Goal: Task Accomplishment & Management: Manage account settings

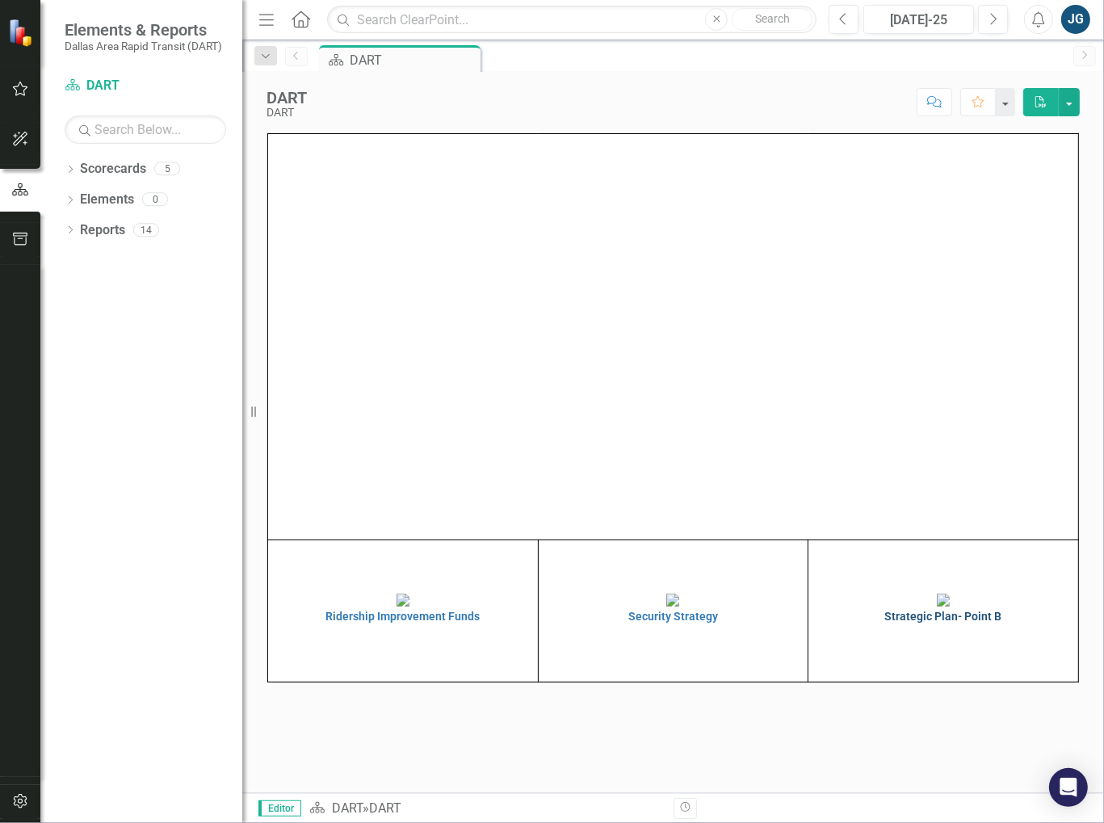
click at [948, 607] on img at bounding box center [943, 600] width 13 height 13
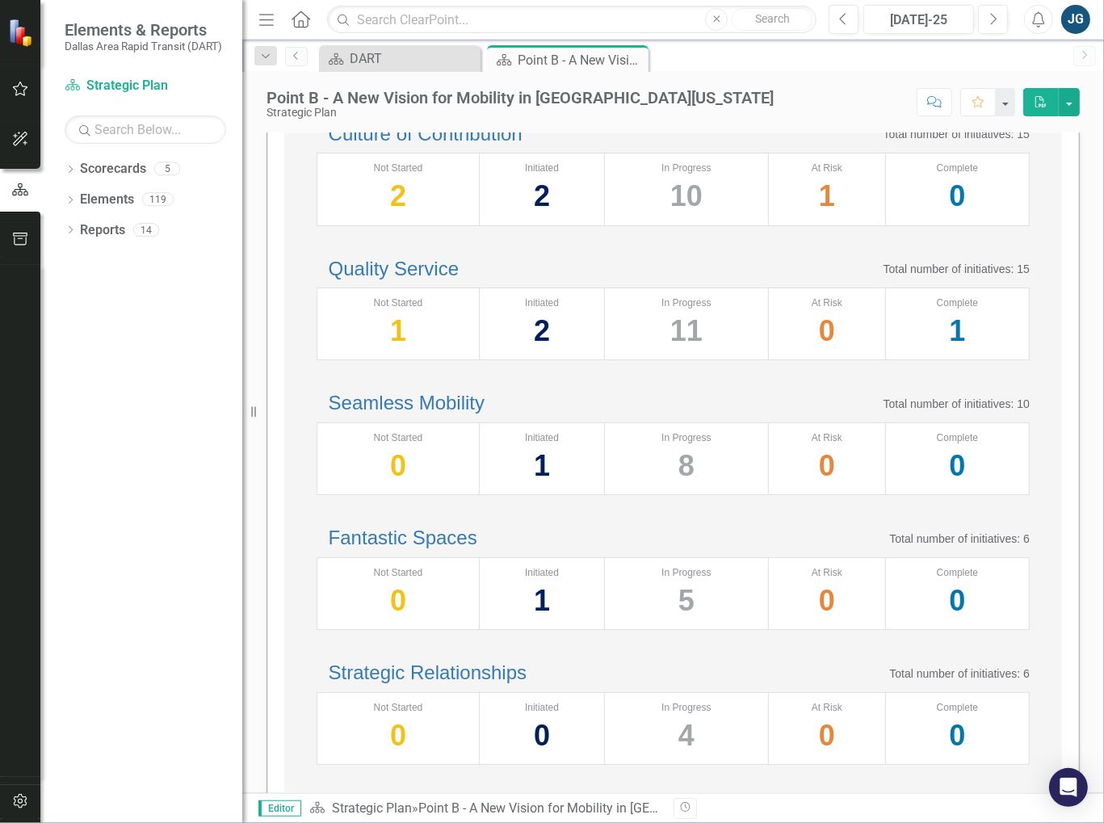
scroll to position [503, 0]
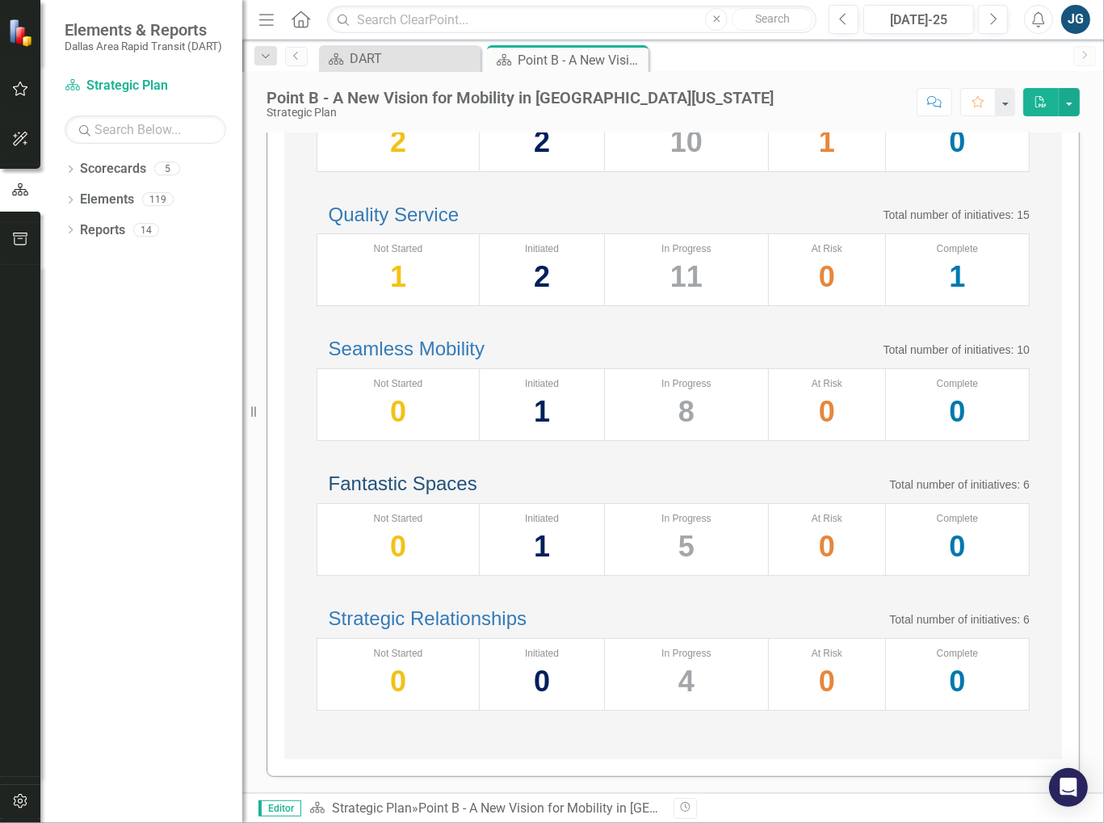
click at [401, 472] on link "Fantastic Spaces" at bounding box center [403, 483] width 149 height 22
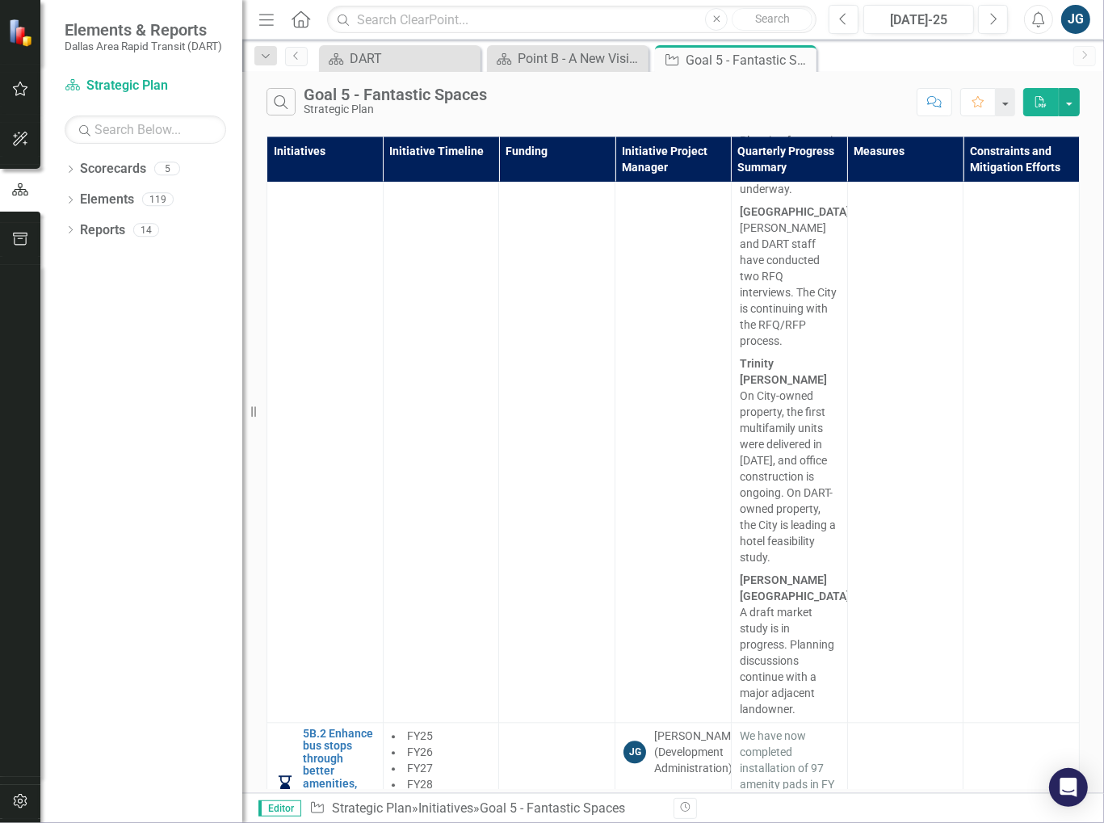
scroll to position [3352, 0]
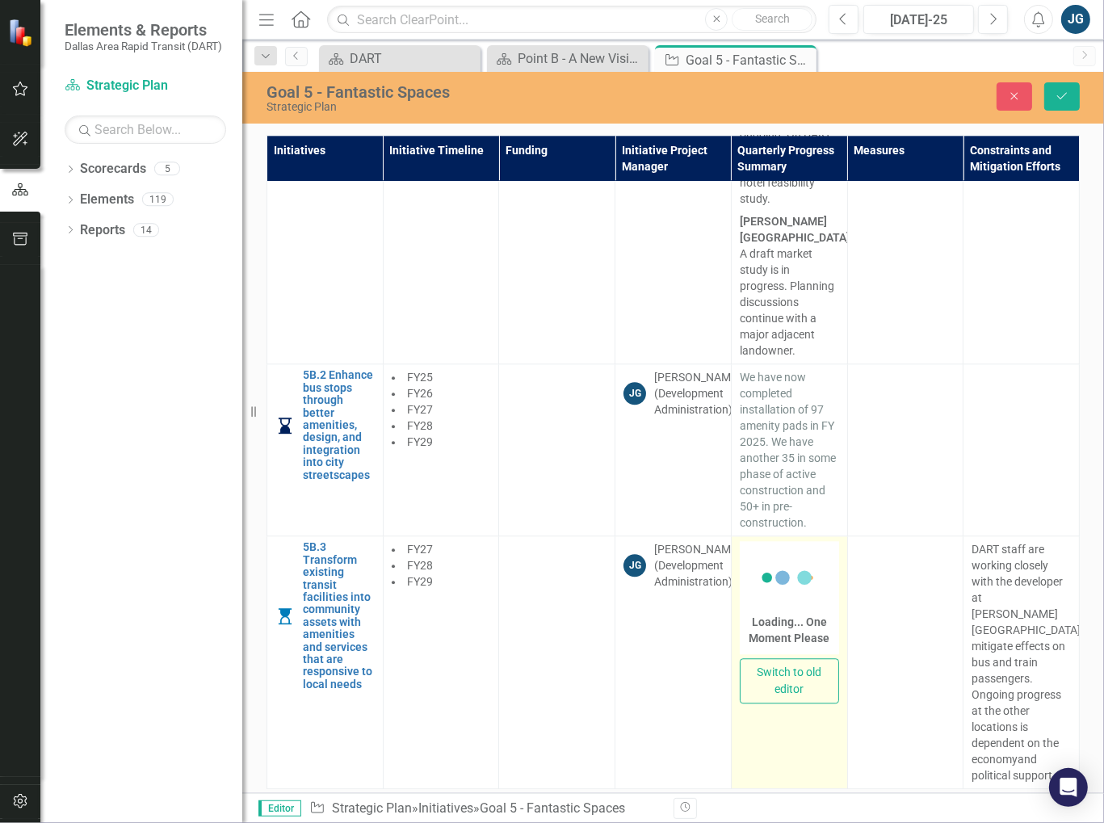
scroll to position [3345, 0]
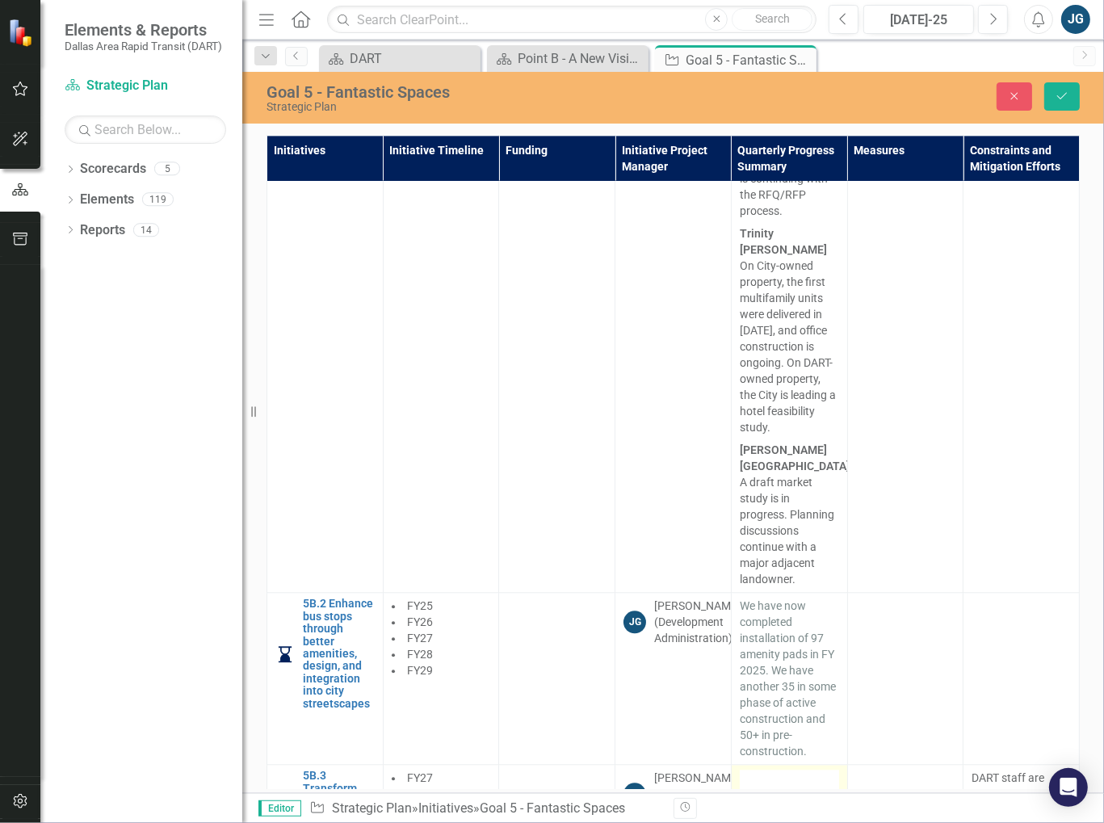
click at [785, 800] on circle at bounding box center [778, 807] width 15 height 15
type textarea "<p><span lang="EN-US" xml:lang="EN-US" data-contrast="none"><span data-ccp-char…"
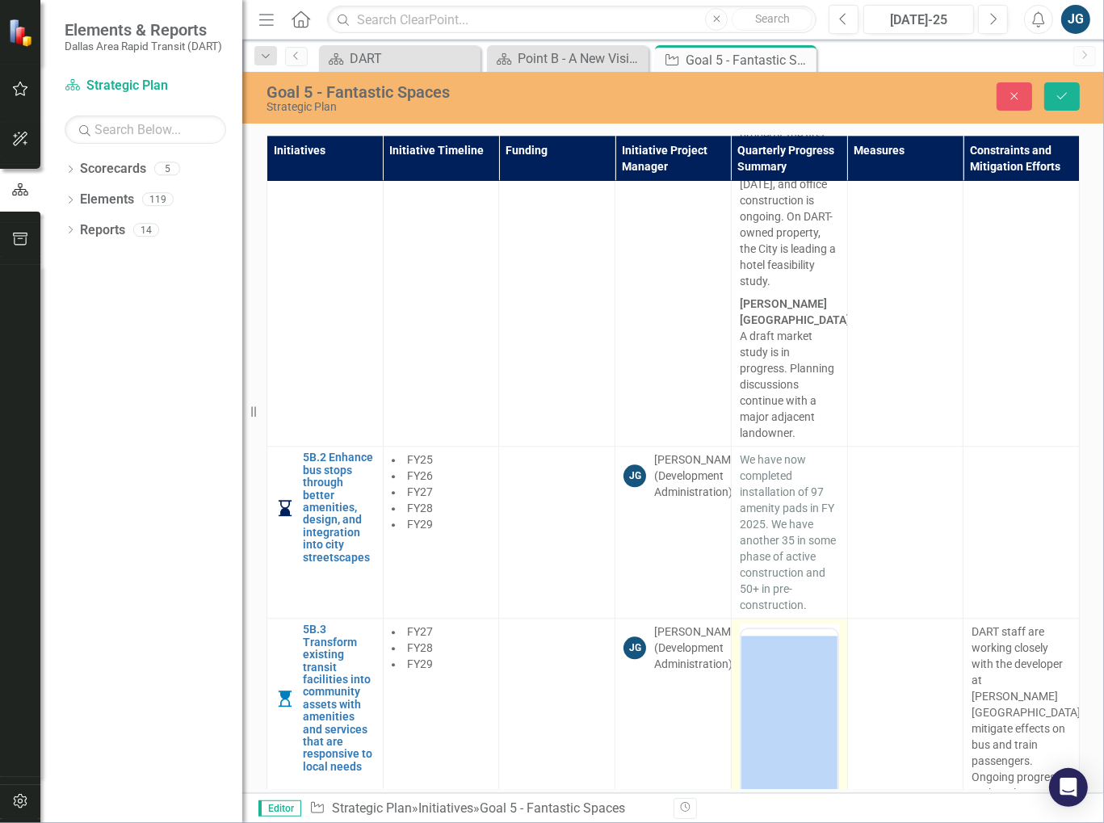
drag, startPoint x: 785, startPoint y: 577, endPoint x: 952, endPoint y: 682, distance: 197.0
click at [964, 682] on td "DART staff are working closely with the developer at [PERSON_NAME][GEOGRAPHIC_D…" at bounding box center [1022, 818] width 116 height 399
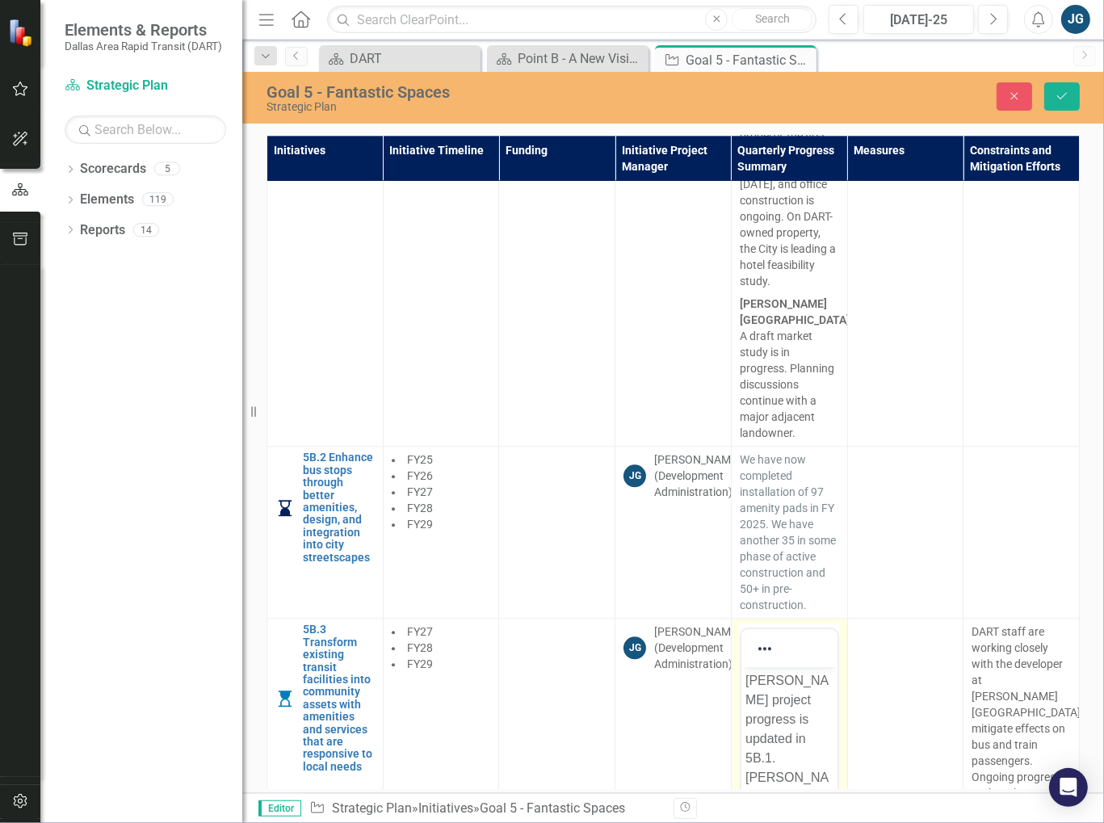
copy p "[PERSON_NAME] project progress is updated in 5B.1. [PERSON_NAME] and Service Pl…"
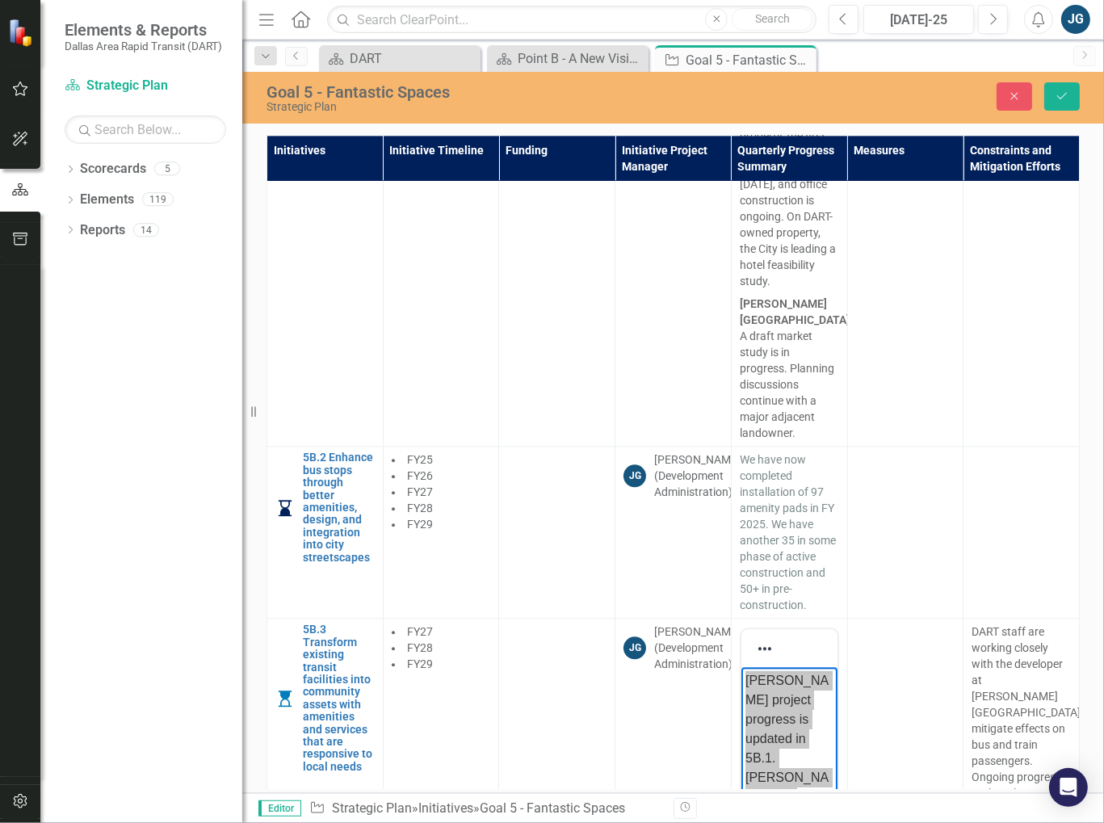
click at [896, 655] on td at bounding box center [905, 818] width 116 height 399
click at [1098, 541] on div "Initiatives Initiative Timeline Funding Initiative Project Manager Quarterly Pr…" at bounding box center [673, 462] width 862 height 661
click at [1047, 95] on button "Save" at bounding box center [1062, 96] width 36 height 28
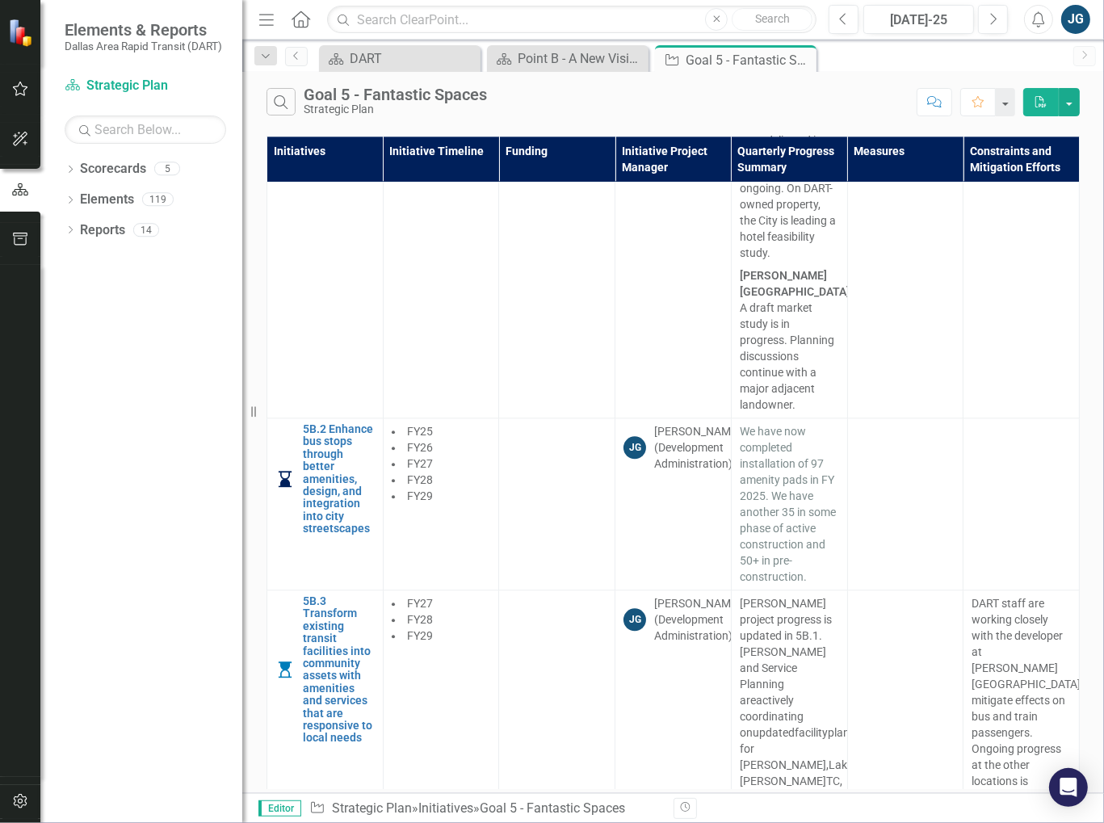
scroll to position [3514, 0]
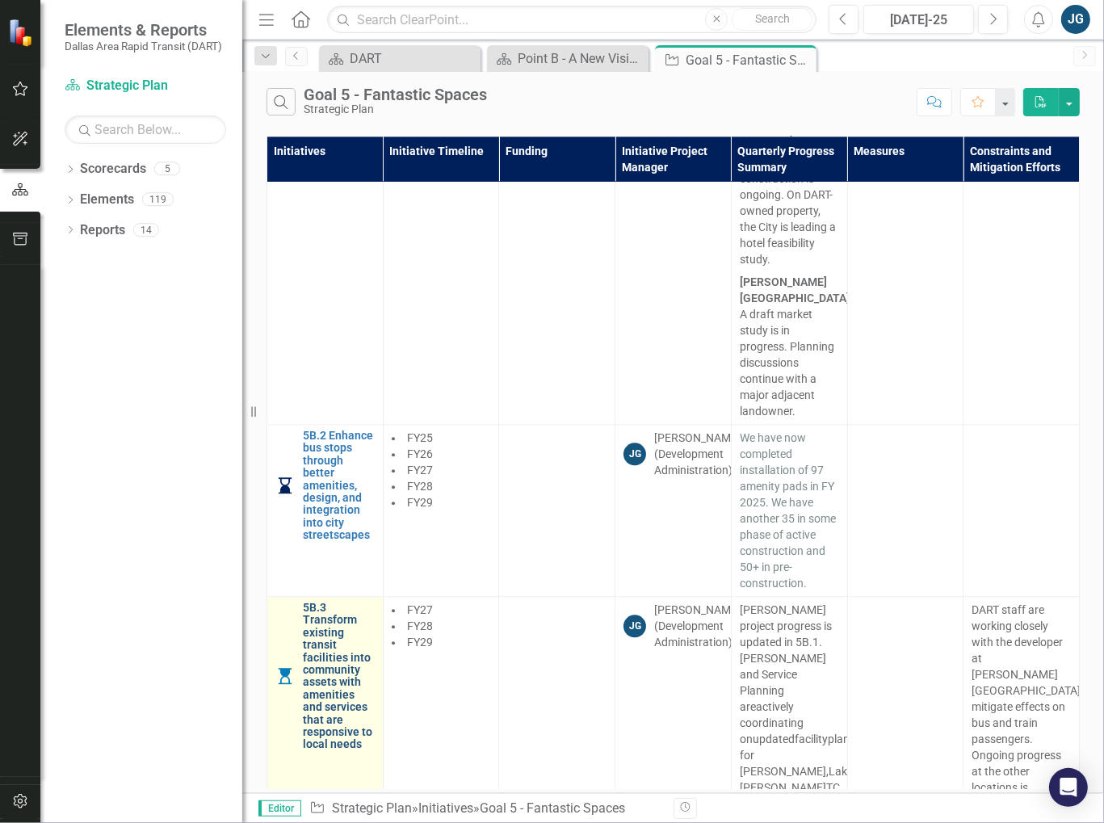
click at [353, 602] on link "5B.3 Transform existing transit facilities into community assets with amenities…" at bounding box center [339, 676] width 72 height 149
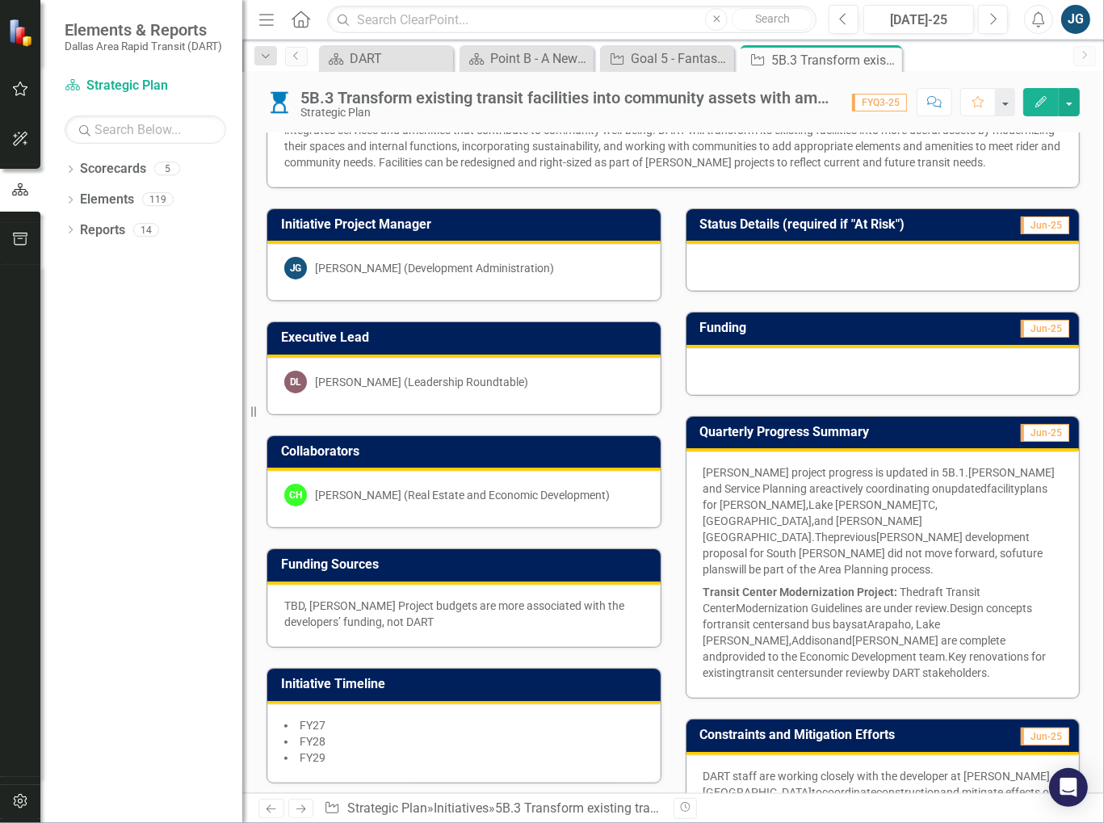
scroll to position [48, 0]
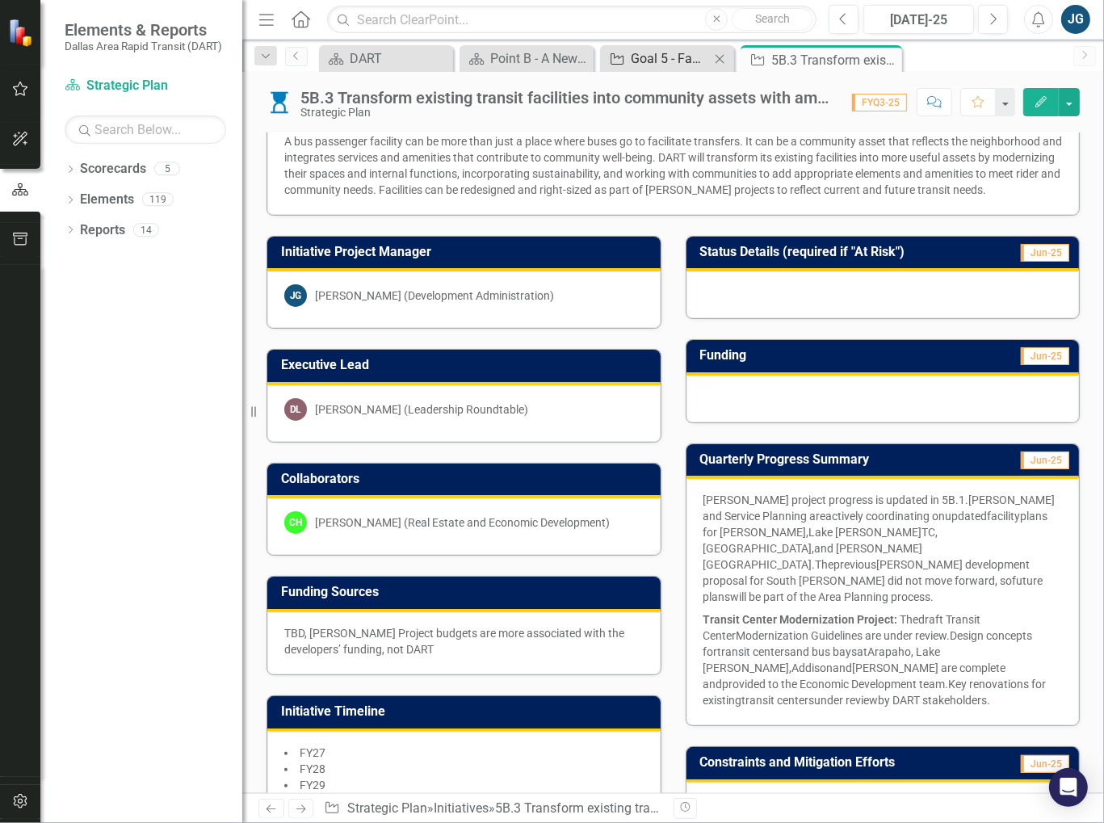
click at [633, 54] on div "Goal 5 - Fantastic Spaces" at bounding box center [670, 58] width 79 height 20
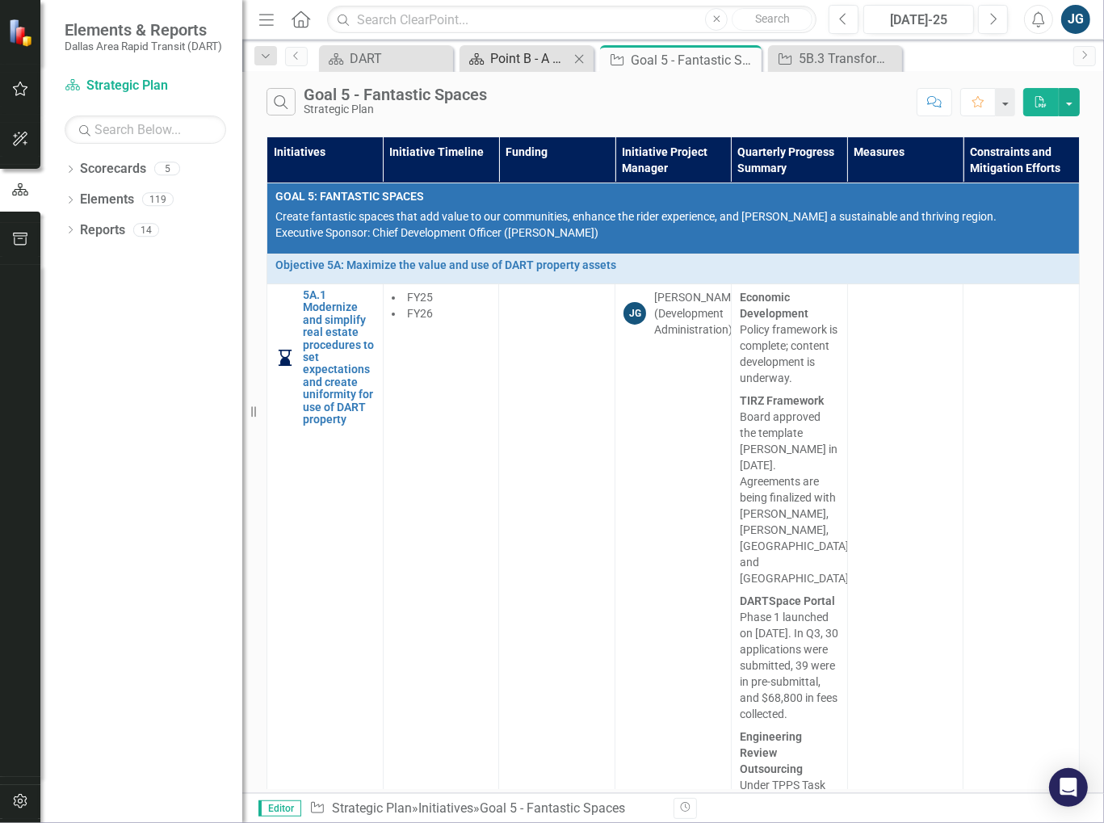
click at [510, 67] on div "Point B - A New Vision for Mobility in [GEOGRAPHIC_DATA][US_STATE]" at bounding box center [529, 58] width 79 height 20
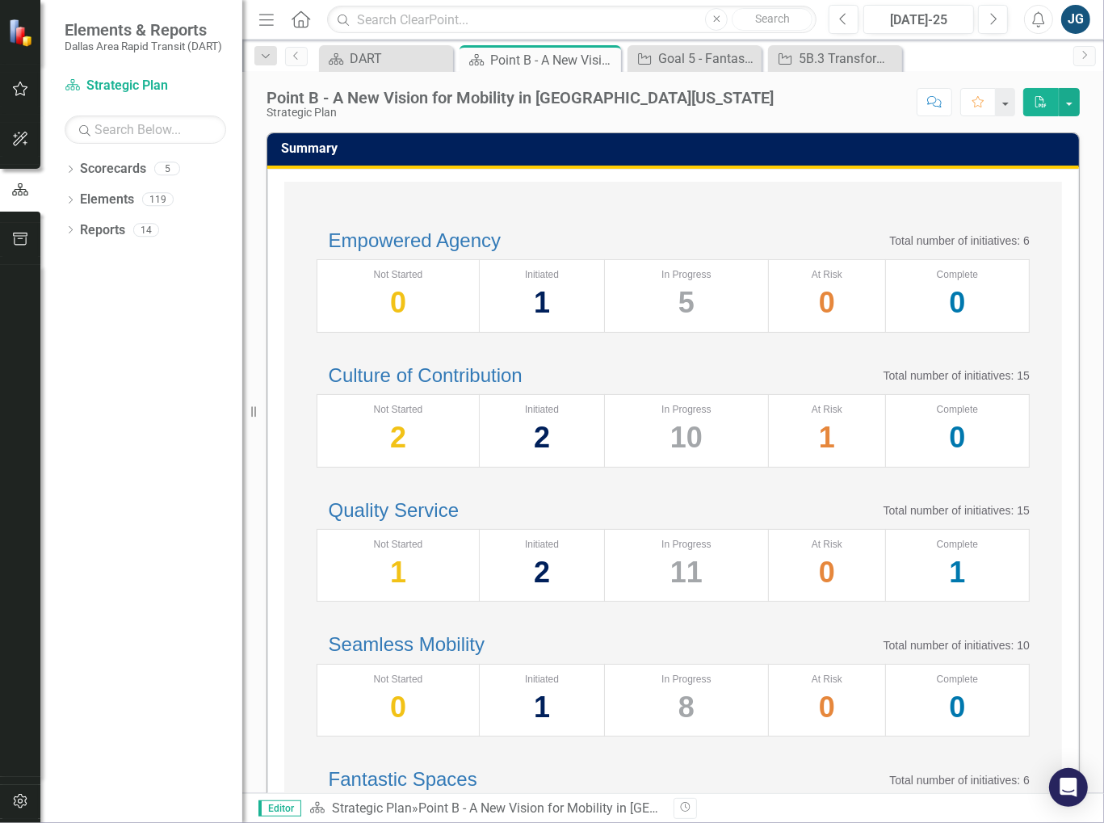
scroll to position [503, 0]
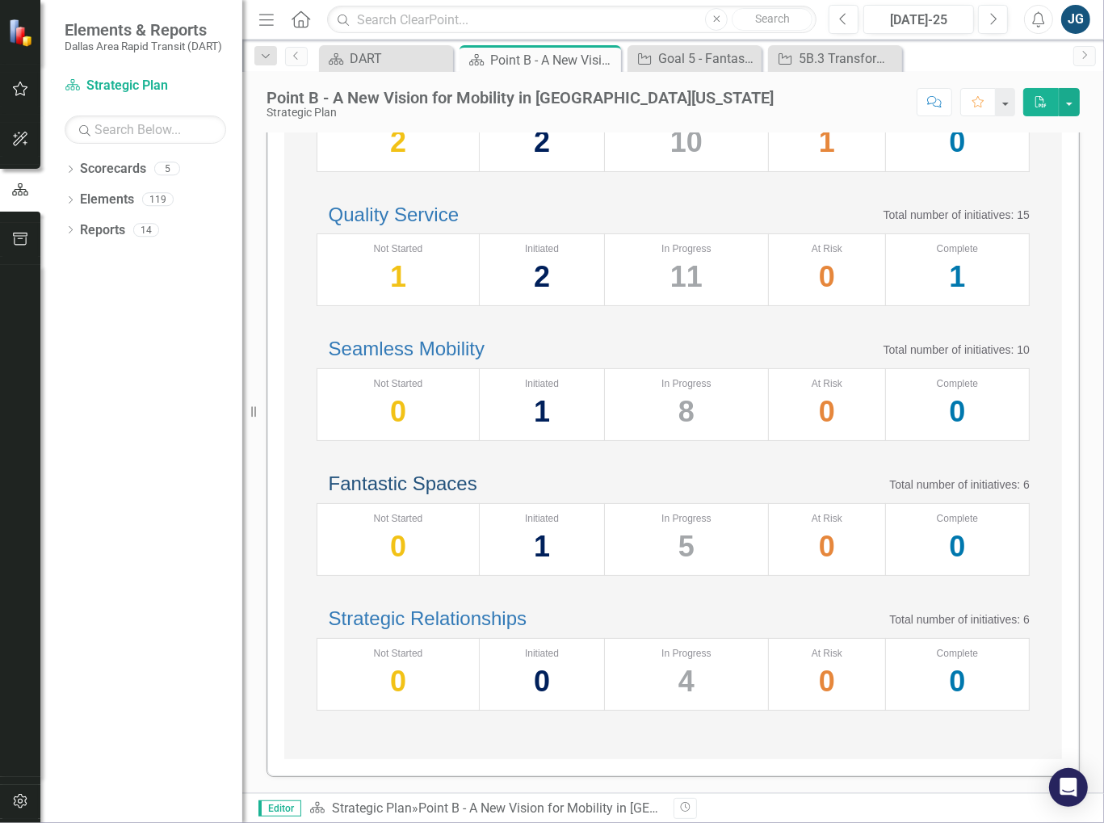
click at [444, 472] on link "Fantastic Spaces" at bounding box center [403, 483] width 149 height 22
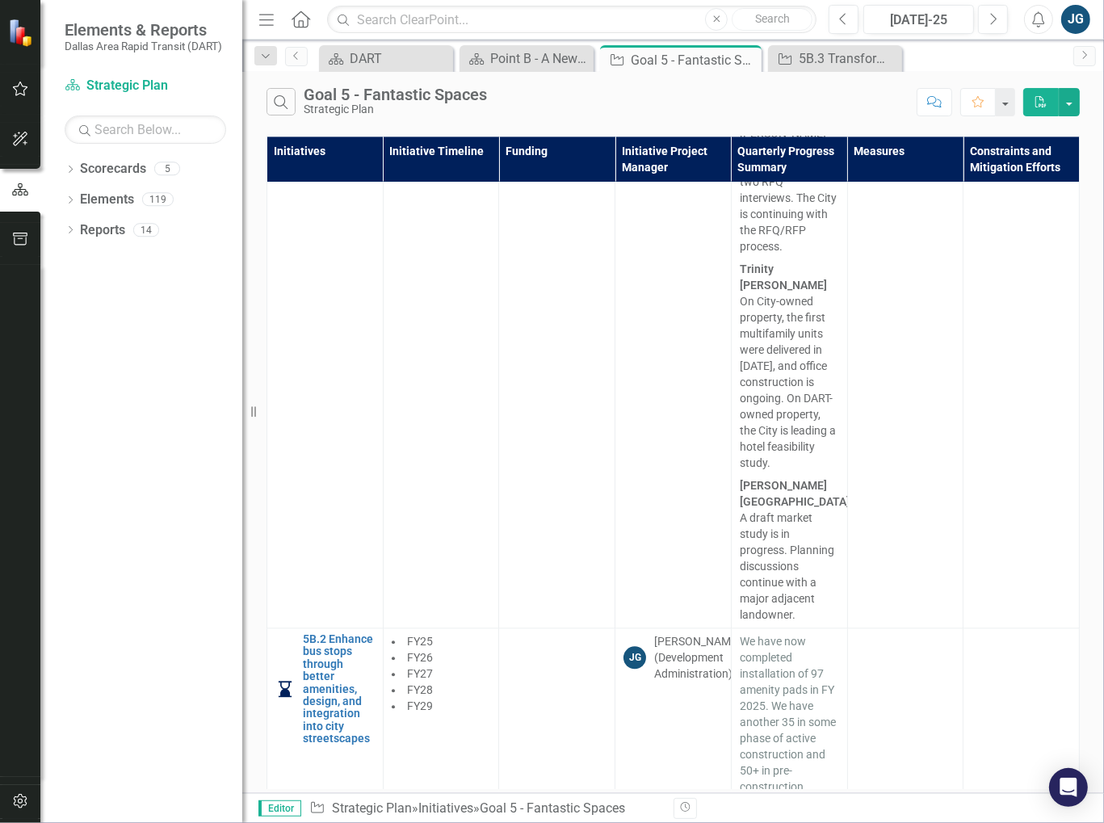
scroll to position [3312, 0]
